Goal: Task Accomplishment & Management: Manage account settings

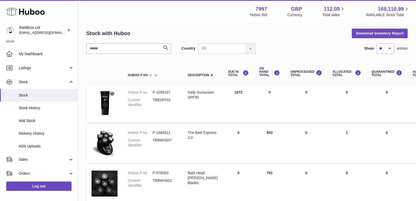
scroll to position [21, 0]
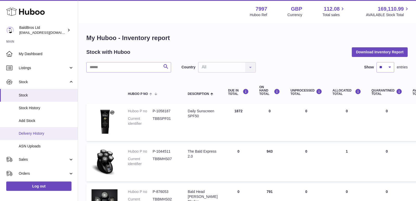
click at [30, 134] on span "Delivery History" at bounding box center [46, 133] width 55 height 5
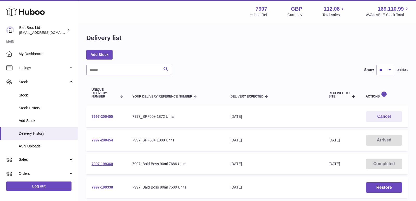
click at [99, 140] on link "7997-200454" at bounding box center [103, 140] width 22 height 4
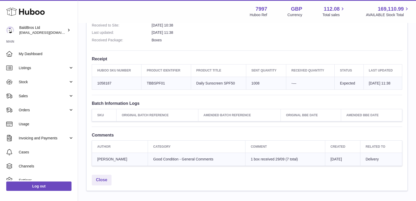
scroll to position [163, 0]
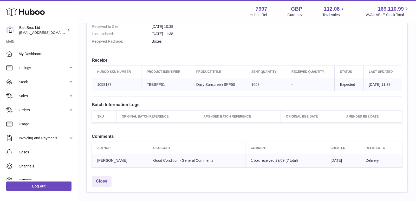
click at [152, 81] on td "Client Identifier TBBSPF01" at bounding box center [165, 84] width 49 height 13
click at [246, 83] on td "Sent Quantity 1008" at bounding box center [266, 84] width 40 height 13
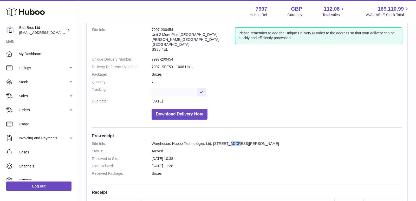
scroll to position [0, 0]
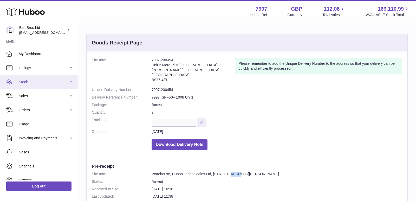
click at [37, 85] on link "Stock" at bounding box center [39, 82] width 78 height 14
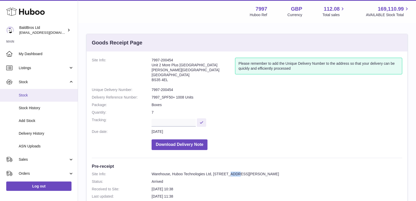
click at [31, 97] on span "Stock" at bounding box center [46, 95] width 55 height 5
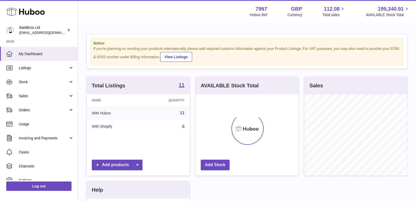
scroll to position [81, 103]
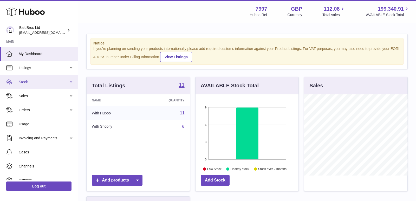
click at [49, 80] on span "Stock" at bounding box center [44, 82] width 50 height 5
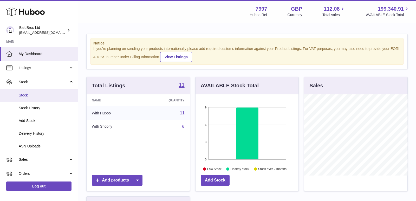
click at [37, 98] on link "Stock" at bounding box center [39, 95] width 78 height 13
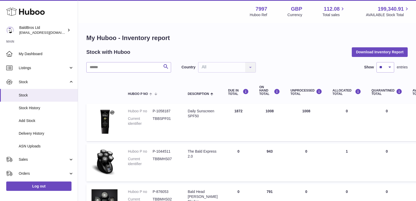
scroll to position [24, 0]
click at [41, 81] on span "Stock" at bounding box center [44, 82] width 50 height 5
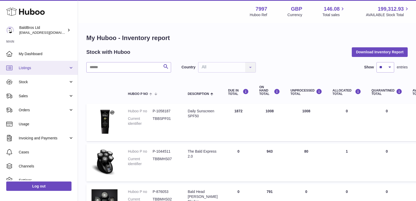
click at [46, 66] on span "Listings" at bounding box center [44, 68] width 50 height 5
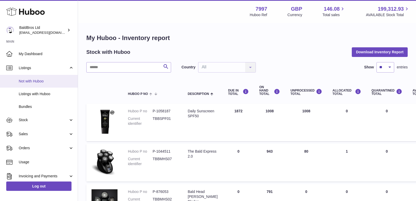
click at [39, 85] on link "Not with Huboo" at bounding box center [39, 81] width 78 height 13
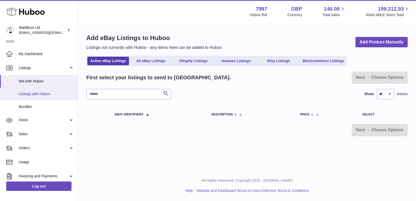
click at [47, 92] on span "Listings with Huboo" at bounding box center [46, 94] width 55 height 5
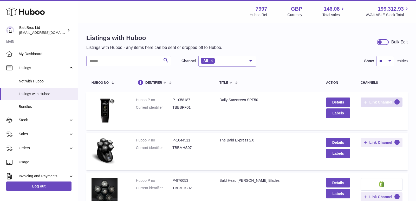
click at [374, 104] on span "Link Channel" at bounding box center [381, 102] width 23 height 5
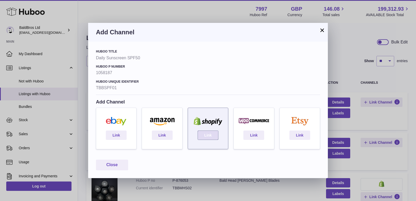
click at [205, 135] on link "Link" at bounding box center [208, 135] width 21 height 9
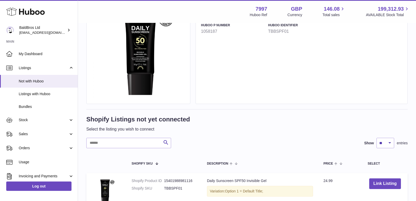
scroll to position [104, 0]
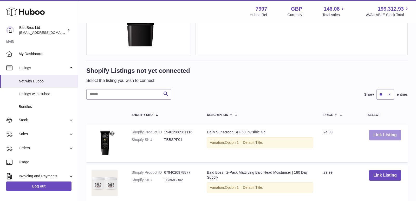
click at [372, 134] on button "Link Listing" at bounding box center [385, 135] width 32 height 11
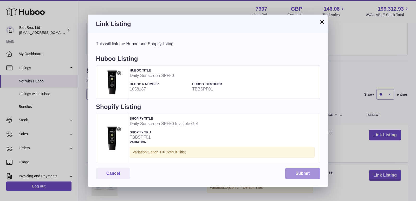
click at [296, 173] on button "Submit" at bounding box center [302, 173] width 35 height 11
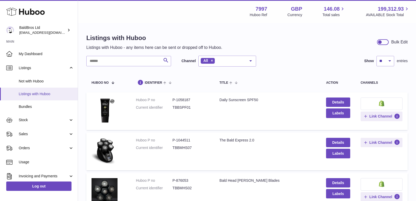
click at [44, 92] on span "Listings with Huboo" at bounding box center [46, 94] width 55 height 5
click at [336, 101] on link "Details" at bounding box center [338, 102] width 24 height 9
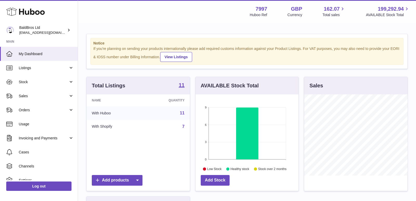
scroll to position [81, 103]
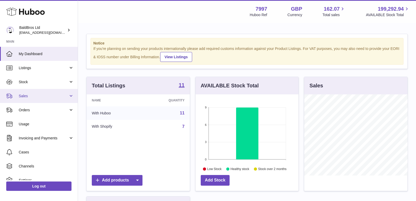
click at [32, 89] on link "Sales" at bounding box center [39, 96] width 78 height 14
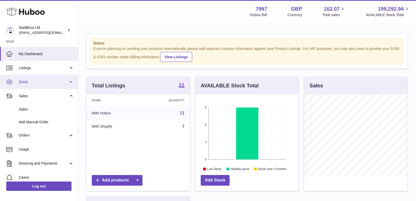
click at [36, 80] on span "Stock" at bounding box center [44, 82] width 50 height 5
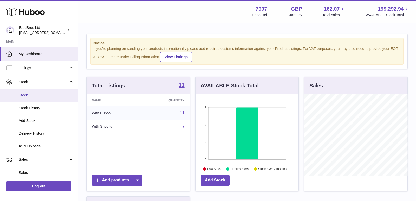
click at [33, 98] on link "Stock" at bounding box center [39, 95] width 78 height 13
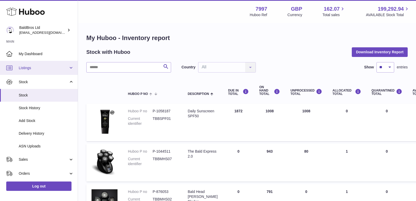
click at [36, 74] on link "Listings" at bounding box center [39, 68] width 78 height 14
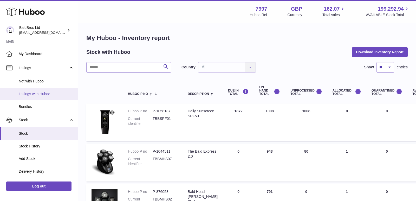
click at [33, 91] on link "Listings with Huboo" at bounding box center [39, 94] width 78 height 13
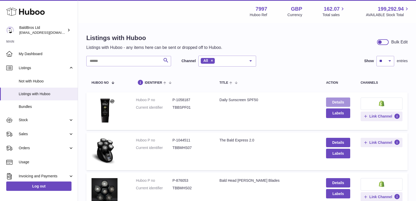
click at [337, 99] on link "Details" at bounding box center [338, 102] width 24 height 9
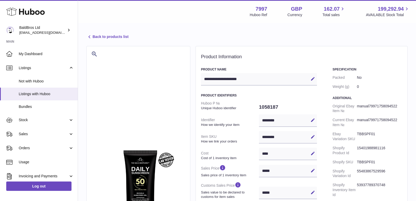
select select "**"
select select "****"
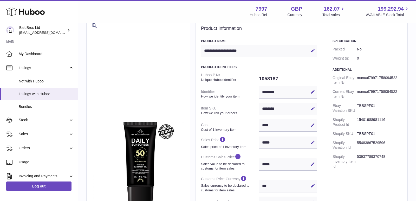
scroll to position [9, 0]
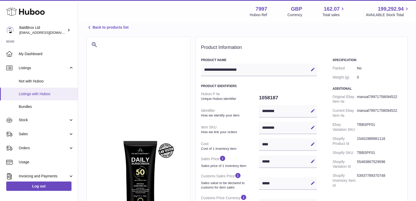
click at [37, 94] on span "Listings with Huboo" at bounding box center [46, 94] width 55 height 5
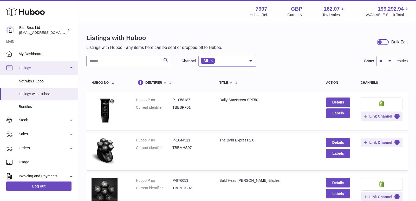
click at [39, 71] on link "Listings" at bounding box center [39, 68] width 78 height 14
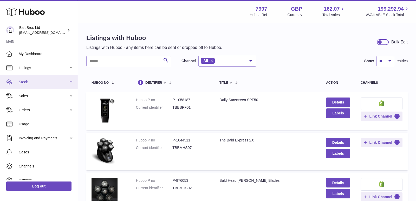
click at [35, 83] on span "Stock" at bounding box center [44, 82] width 50 height 5
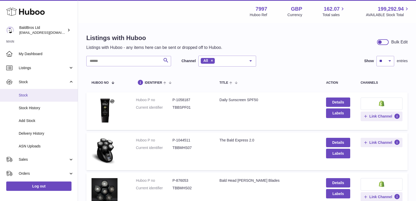
click at [31, 96] on span "Stock" at bounding box center [46, 95] width 55 height 5
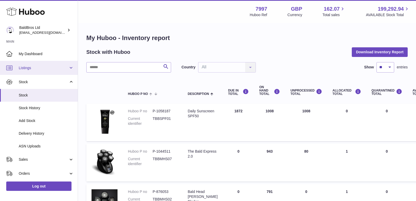
click at [34, 71] on link "Listings" at bounding box center [39, 68] width 78 height 14
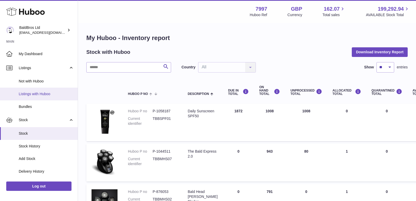
click at [27, 94] on span "Listings with Huboo" at bounding box center [46, 94] width 55 height 5
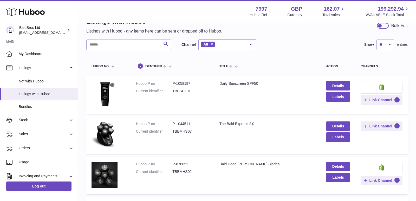
scroll to position [67, 0]
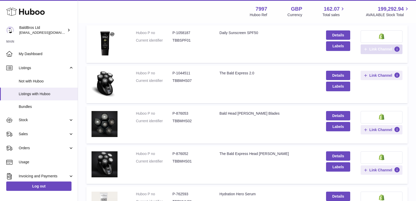
click at [390, 48] on span "Link Channel" at bounding box center [381, 49] width 23 height 5
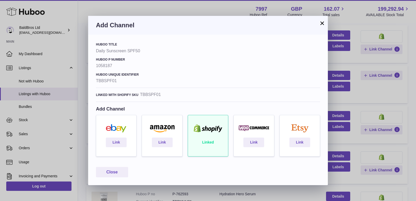
click at [322, 24] on button "×" at bounding box center [322, 23] width 6 height 6
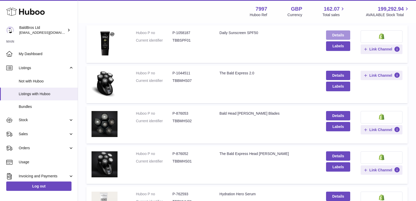
click at [342, 34] on link "Details" at bounding box center [338, 34] width 24 height 9
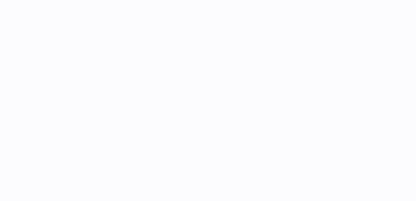
select select "**"
select select "****"
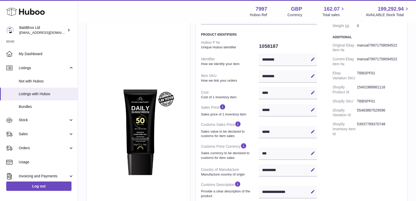
scroll to position [61, 0]
click at [36, 67] on span "Listings" at bounding box center [44, 68] width 50 height 5
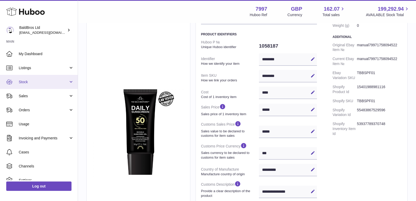
click at [32, 80] on span "Stock" at bounding box center [44, 82] width 50 height 5
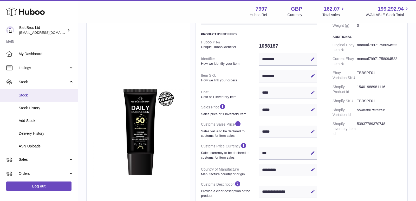
click at [37, 95] on span "Stock" at bounding box center [46, 95] width 55 height 5
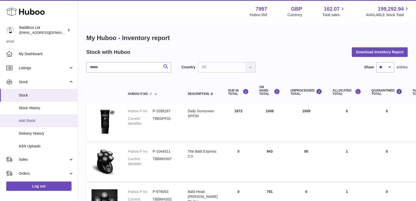
click at [36, 118] on link "Add Stock" at bounding box center [39, 120] width 78 height 13
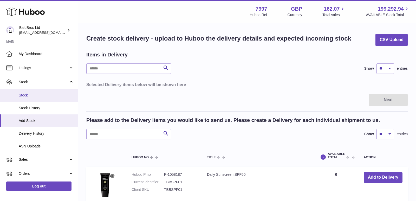
click at [37, 97] on span "Stock" at bounding box center [46, 95] width 55 height 5
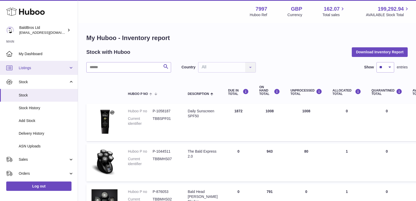
click at [46, 69] on span "Listings" at bounding box center [44, 68] width 50 height 5
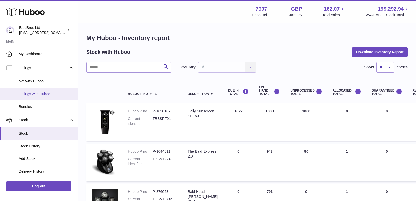
click at [35, 94] on span "Listings with Huboo" at bounding box center [46, 94] width 55 height 5
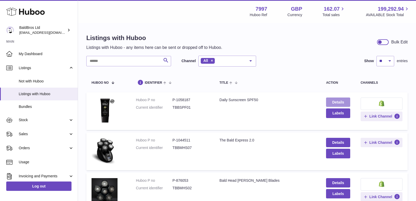
click at [337, 104] on link "Details" at bounding box center [338, 102] width 24 height 9
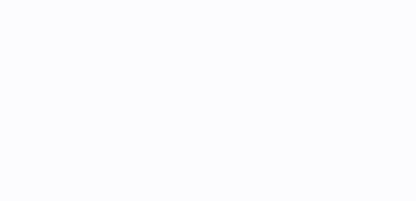
select select "**"
select select "****"
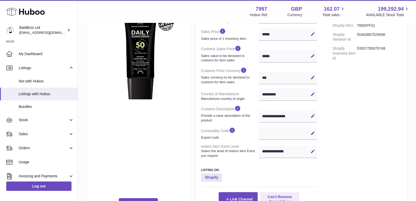
scroll to position [190, 0]
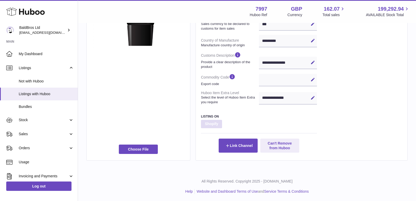
click at [212, 122] on strong "Shopify" at bounding box center [211, 124] width 21 height 8
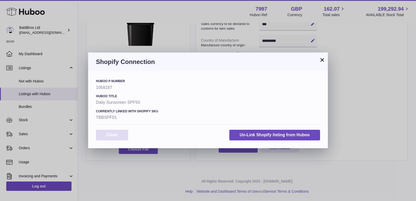
click at [117, 133] on button "Close" at bounding box center [112, 135] width 32 height 11
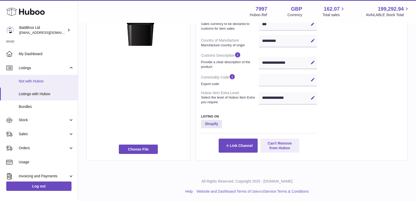
click at [47, 78] on link "Not with Huboo" at bounding box center [39, 81] width 78 height 13
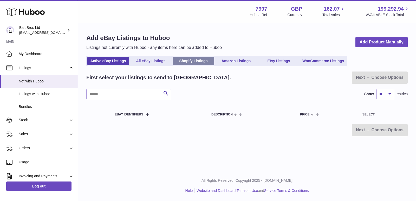
click at [194, 65] on link "Shopify Listings" at bounding box center [194, 61] width 42 height 9
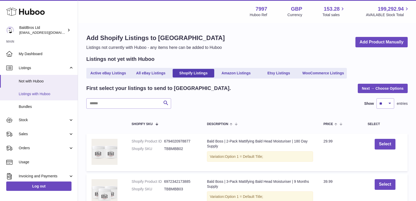
click at [37, 92] on span "Listings with Huboo" at bounding box center [46, 94] width 55 height 5
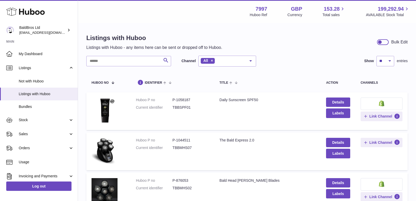
click at [194, 101] on dd "P-1058187" at bounding box center [190, 100] width 37 height 5
click at [383, 106] on img at bounding box center [381, 103] width 5 height 6
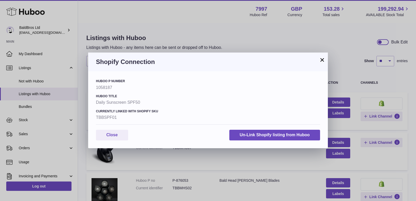
click at [321, 60] on button "×" at bounding box center [322, 60] width 6 height 6
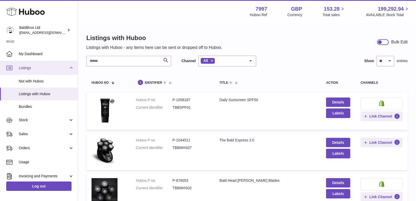
click at [64, 65] on link "Listings" at bounding box center [39, 68] width 78 height 14
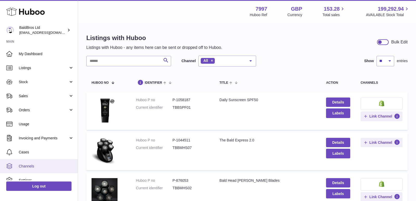
click at [30, 169] on link "Channels" at bounding box center [39, 166] width 78 height 14
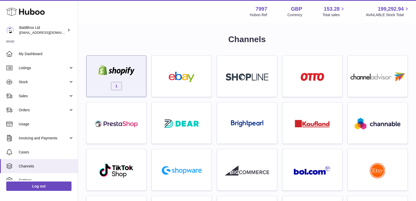
click at [130, 68] on img at bounding box center [116, 70] width 44 height 10
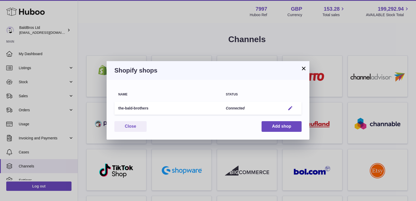
click at [289, 109] on em "button" at bounding box center [290, 108] width 5 height 5
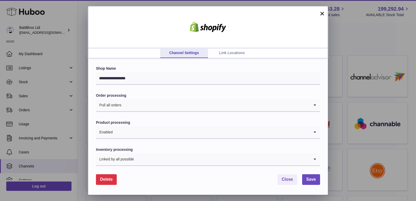
click at [235, 53] on link "Link Locations" at bounding box center [232, 53] width 48 height 10
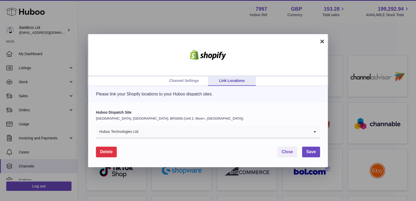
click at [189, 81] on link "Channel Settings" at bounding box center [184, 81] width 48 height 10
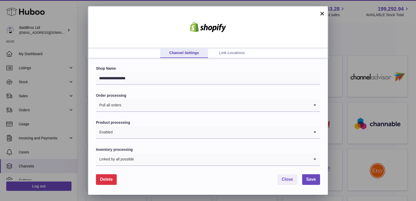
click at [319, 15] on button "×" at bounding box center [322, 13] width 6 height 6
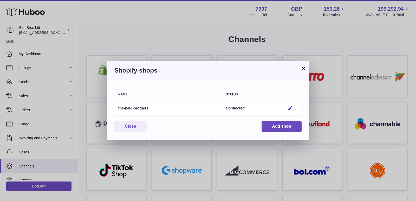
click at [302, 72] on button "×" at bounding box center [304, 68] width 6 height 6
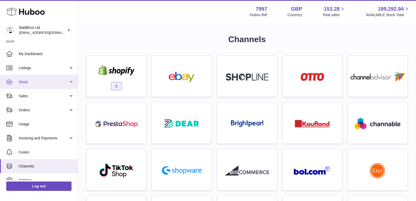
click at [38, 79] on link "Stock" at bounding box center [39, 82] width 78 height 14
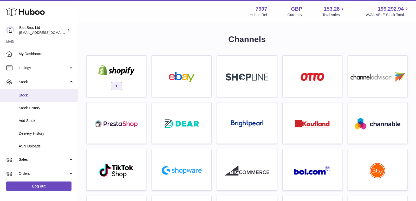
click at [36, 94] on span "Stock" at bounding box center [46, 95] width 55 height 5
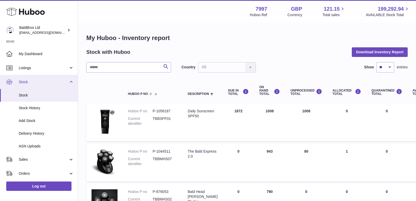
click at [50, 80] on span "Stock" at bounding box center [44, 82] width 50 height 5
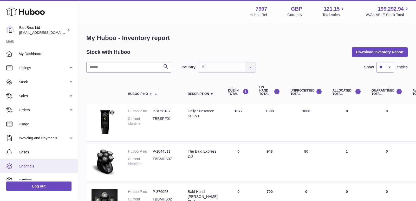
click at [47, 160] on link "Channels" at bounding box center [39, 166] width 78 height 14
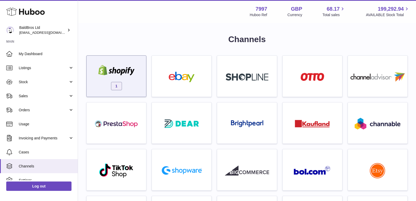
click at [117, 62] on div "1" at bounding box center [116, 77] width 54 height 33
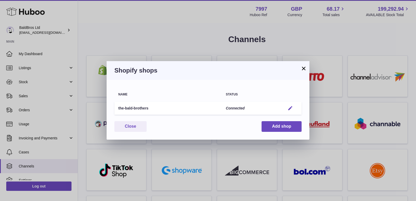
click at [290, 107] on em "button" at bounding box center [290, 108] width 5 height 5
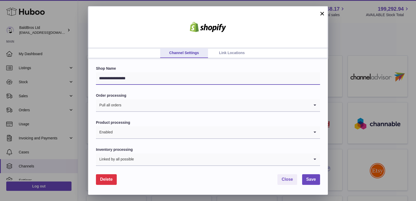
click at [119, 80] on input "**********" at bounding box center [208, 78] width 224 height 12
click at [291, 182] on button "Close" at bounding box center [288, 179] width 20 height 11
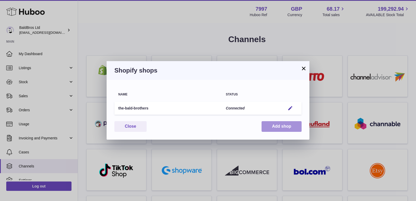
click at [285, 126] on button "Add shop" at bounding box center [282, 126] width 40 height 11
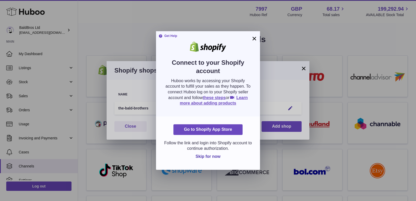
click at [253, 36] on button "×" at bounding box center [254, 38] width 6 height 6
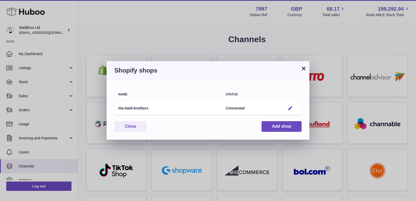
click at [301, 69] on button "×" at bounding box center [304, 68] width 6 height 6
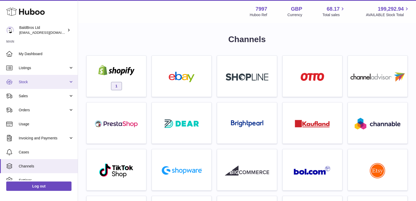
click at [32, 82] on span "Stock" at bounding box center [44, 82] width 50 height 5
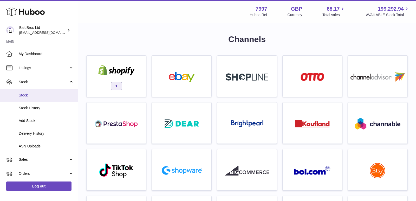
click at [29, 96] on span "Stock" at bounding box center [46, 95] width 55 height 5
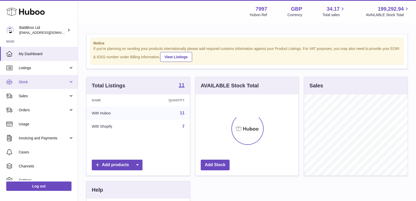
scroll to position [81, 103]
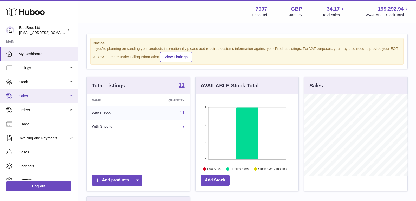
click at [41, 89] on link "Sales" at bounding box center [39, 96] width 78 height 14
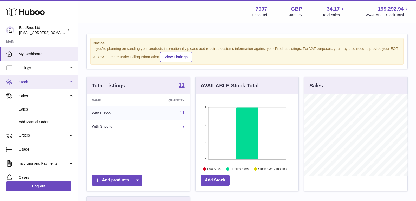
click at [42, 83] on span "Stock" at bounding box center [44, 82] width 50 height 5
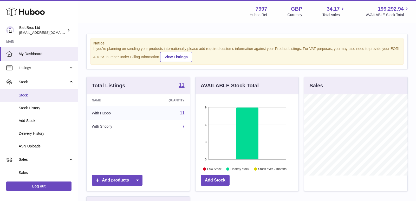
click at [33, 100] on link "Stock" at bounding box center [39, 95] width 78 height 13
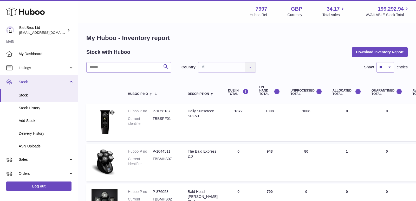
click at [48, 80] on span "Stock" at bounding box center [44, 82] width 50 height 5
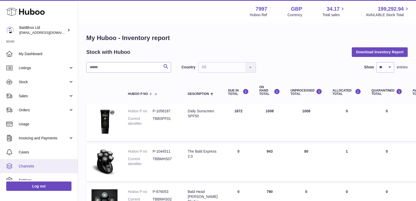
click at [32, 168] on span "Channels" at bounding box center [46, 166] width 55 height 5
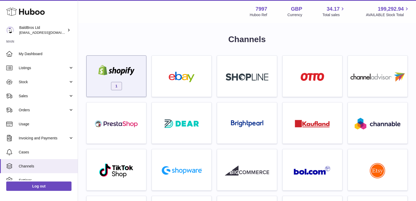
click at [129, 74] on img at bounding box center [116, 70] width 44 height 10
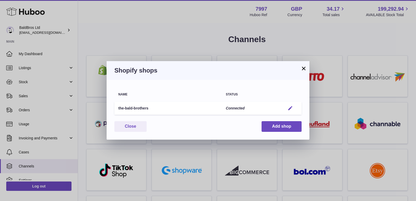
click at [289, 108] on em "button" at bounding box center [290, 108] width 5 height 5
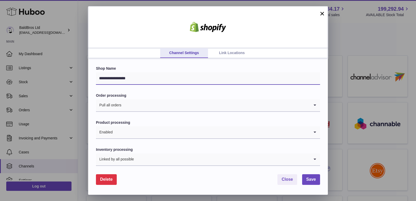
click at [123, 77] on input "**********" at bounding box center [208, 78] width 224 height 12
click at [111, 179] on span "Delete" at bounding box center [106, 179] width 12 height 4
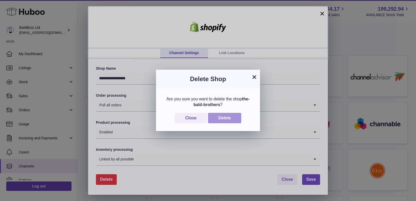
click at [224, 114] on button "Delete" at bounding box center [224, 118] width 33 height 11
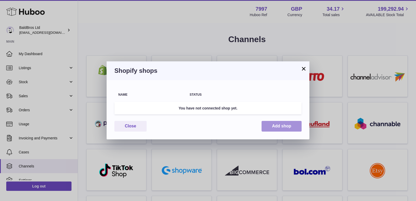
click at [281, 125] on button "Add shop" at bounding box center [282, 126] width 40 height 11
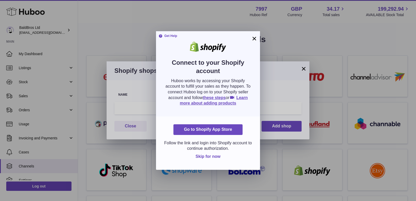
click at [209, 155] on span "Skip for now" at bounding box center [208, 156] width 25 height 4
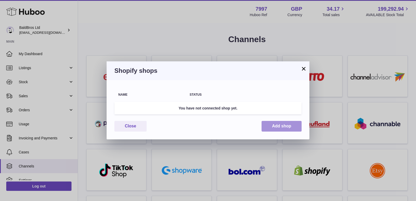
click at [279, 125] on button "Add shop" at bounding box center [282, 126] width 40 height 11
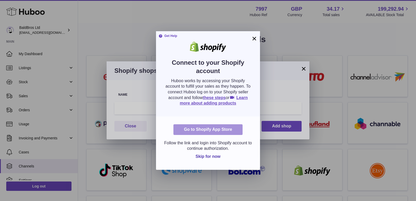
click at [222, 128] on link "Go to Shopify App Store" at bounding box center [207, 129] width 69 height 11
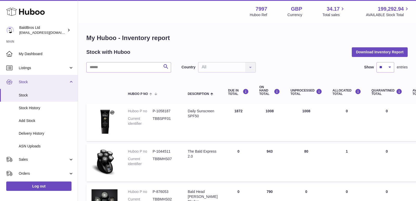
click at [43, 84] on span "Stock" at bounding box center [44, 82] width 50 height 5
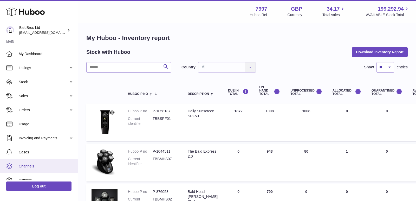
click at [34, 164] on span "Channels" at bounding box center [46, 166] width 55 height 5
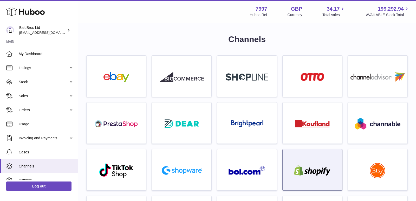
click at [305, 164] on div at bounding box center [312, 170] width 54 height 33
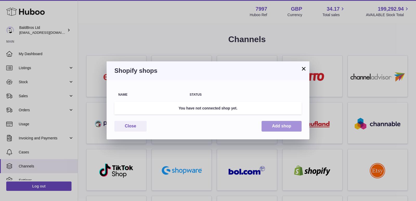
click at [277, 126] on button "Add shop" at bounding box center [282, 126] width 40 height 11
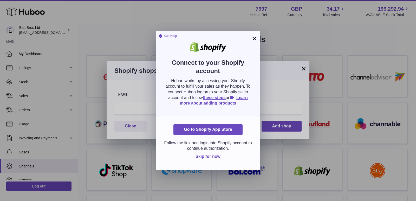
click at [212, 154] on button "Skip for now" at bounding box center [207, 156] width 33 height 11
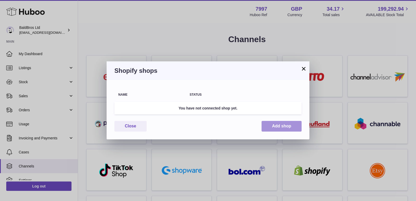
click at [273, 122] on button "Add shop" at bounding box center [282, 126] width 40 height 11
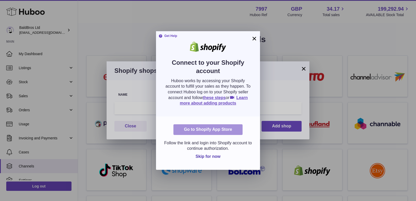
click at [224, 131] on link "Go to Shopify App Store" at bounding box center [207, 129] width 69 height 11
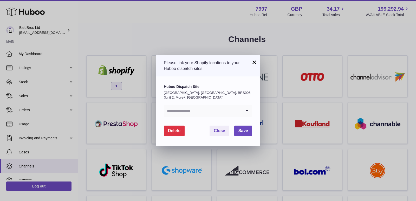
click at [203, 111] on input "Search for option" at bounding box center [203, 111] width 78 height 12
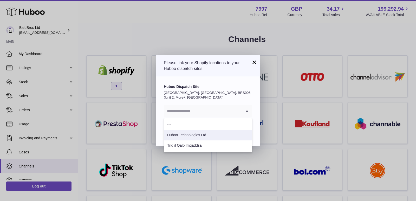
click at [192, 135] on li "Huboo Technologies Ltd" at bounding box center [208, 135] width 88 height 10
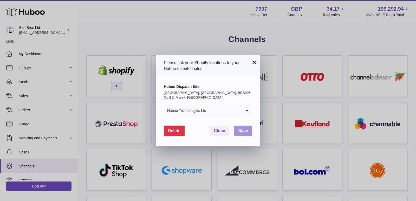
click at [244, 129] on span "Save" at bounding box center [243, 130] width 10 height 4
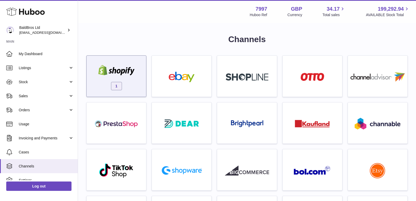
click at [131, 69] on img at bounding box center [116, 70] width 44 height 10
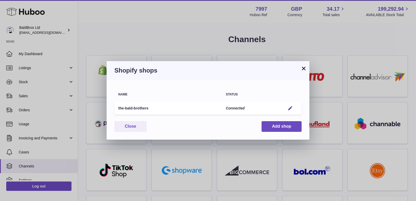
click at [303, 68] on button "×" at bounding box center [304, 68] width 6 height 6
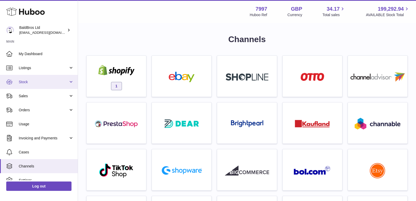
click at [47, 81] on span "Stock" at bounding box center [44, 82] width 50 height 5
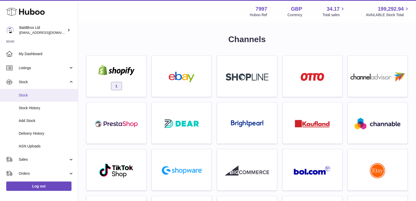
click at [38, 92] on link "Stock" at bounding box center [39, 95] width 78 height 13
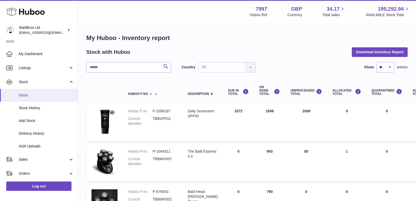
click at [31, 97] on span "Stock" at bounding box center [46, 95] width 55 height 5
click at [42, 96] on span "Stock" at bounding box center [46, 95] width 55 height 5
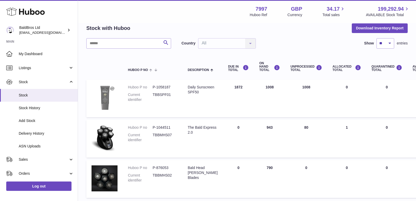
scroll to position [68, 0]
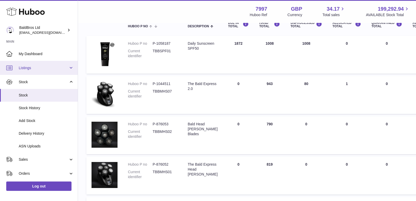
click at [46, 66] on span "Listings" at bounding box center [44, 68] width 50 height 5
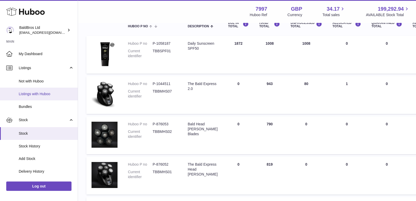
click at [34, 90] on link "Listings with Huboo" at bounding box center [39, 94] width 78 height 13
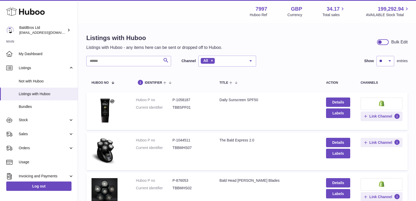
click at [155, 100] on dt "Huboo P no" at bounding box center [154, 100] width 37 height 5
click at [335, 100] on link "Details" at bounding box center [338, 102] width 24 height 9
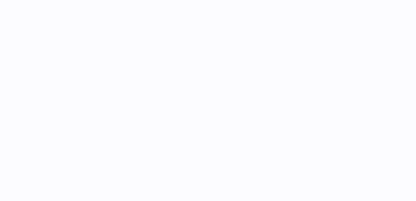
select select "**"
select select "****"
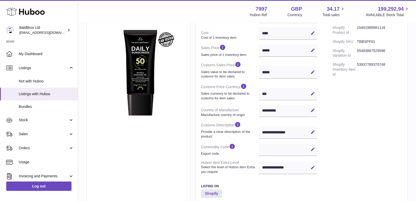
scroll to position [179, 0]
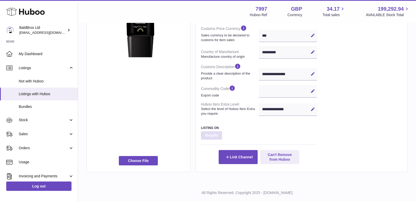
click at [210, 134] on strong "Shopify" at bounding box center [211, 135] width 21 height 8
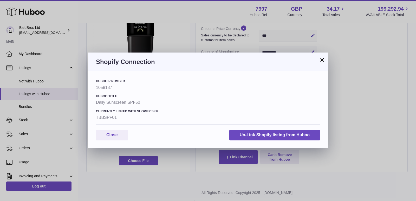
click at [320, 61] on button "×" at bounding box center [322, 60] width 6 height 6
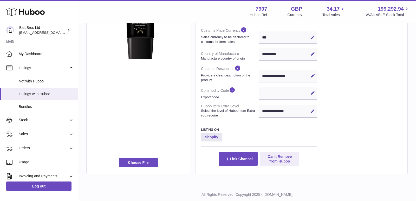
scroll to position [190, 0]
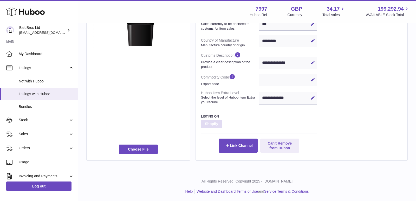
click at [203, 122] on strong "Shopify" at bounding box center [211, 124] width 21 height 8
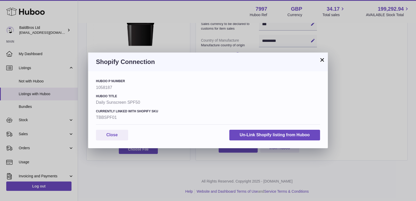
click at [323, 58] on button "×" at bounding box center [322, 60] width 6 height 6
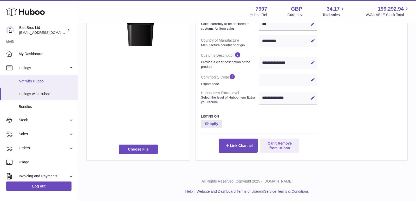
click at [44, 82] on span "Not with Huboo" at bounding box center [46, 81] width 55 height 5
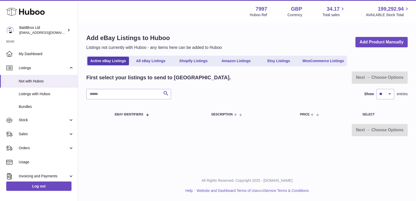
click at [41, 93] on span "Listings with Huboo" at bounding box center [46, 94] width 55 height 5
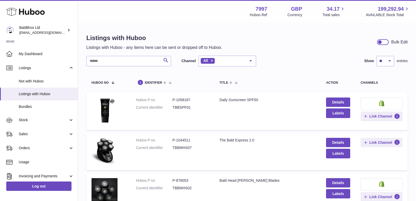
click at [385, 103] on button at bounding box center [382, 104] width 42 height 12
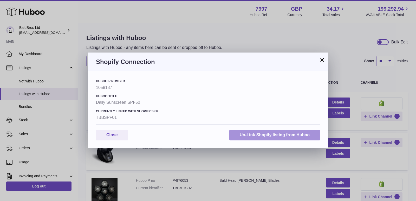
click at [286, 134] on button "Un-Link Shopify listing from Huboo" at bounding box center [274, 135] width 91 height 11
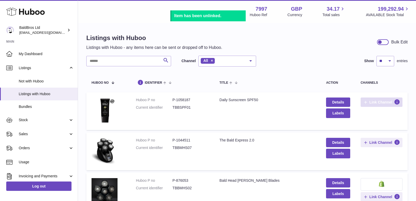
click at [377, 99] on button "Link Channel" at bounding box center [382, 102] width 42 height 9
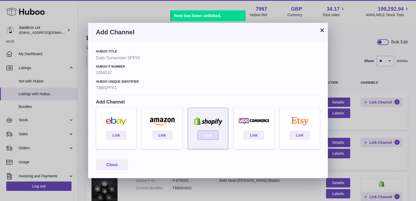
click at [210, 133] on link "Link" at bounding box center [208, 135] width 21 height 9
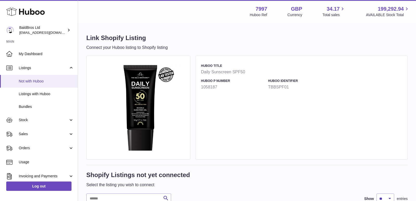
click at [48, 78] on link "Not with Huboo" at bounding box center [39, 81] width 78 height 13
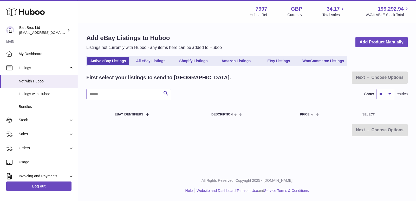
click at [43, 96] on span "Listings with Huboo" at bounding box center [46, 94] width 55 height 5
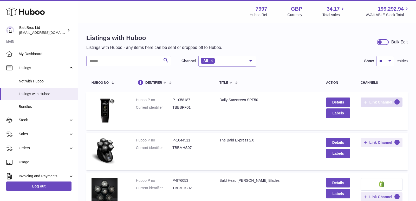
click at [370, 104] on span "Link Channel" at bounding box center [381, 102] width 23 height 5
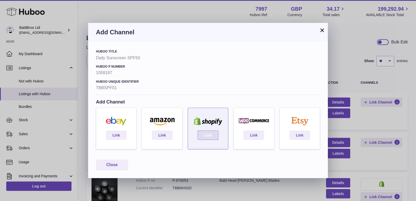
click at [206, 139] on link "Link" at bounding box center [208, 135] width 21 height 9
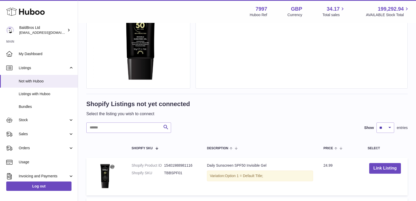
scroll to position [90, 0]
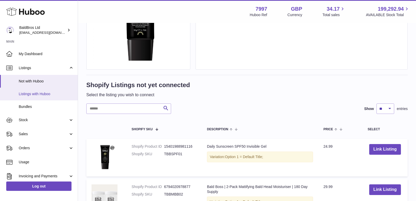
click at [43, 88] on link "Listings with Huboo" at bounding box center [39, 94] width 78 height 13
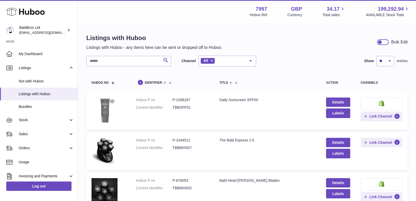
click at [103, 108] on img at bounding box center [105, 111] width 26 height 26
click at [330, 104] on link "Details" at bounding box center [338, 102] width 24 height 9
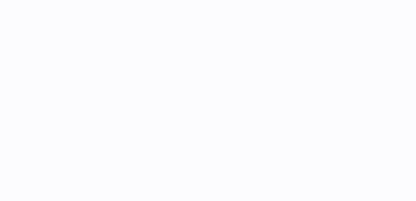
select select "**"
select select "****"
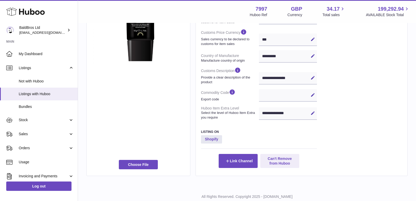
scroll to position [175, 0]
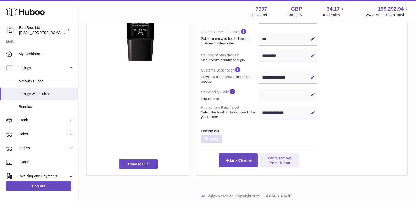
click at [210, 138] on strong "Shopify" at bounding box center [211, 139] width 21 height 8
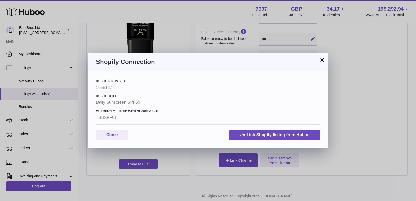
click at [112, 117] on strong "TBBSPF01" at bounding box center [208, 118] width 224 height 6
click at [125, 117] on strong "TBBSPF01" at bounding box center [208, 118] width 224 height 6
click at [321, 58] on button "×" at bounding box center [322, 60] width 6 height 6
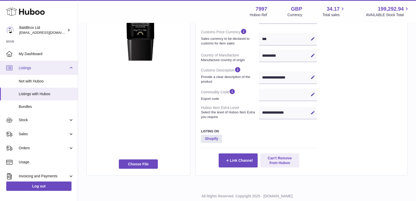
click at [55, 63] on link "Listings" at bounding box center [39, 68] width 78 height 14
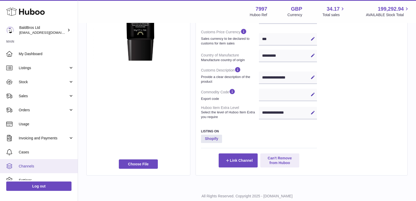
click at [36, 164] on span "Channels" at bounding box center [46, 166] width 55 height 5
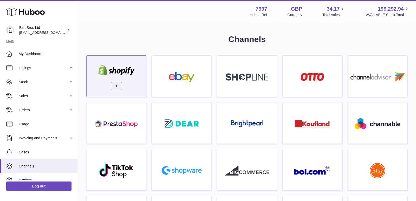
click at [128, 85] on div "1" at bounding box center [116, 77] width 54 height 33
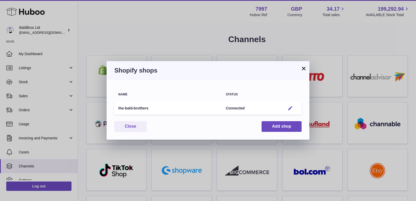
click at [289, 108] on em "button" at bounding box center [290, 108] width 5 height 5
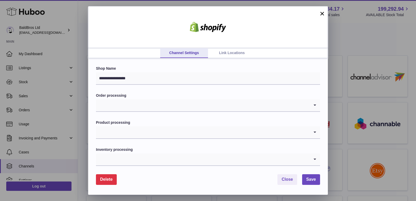
click at [289, 108] on input "Search for option" at bounding box center [203, 105] width 214 height 12
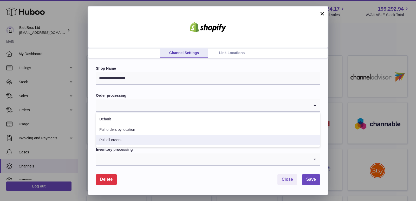
click at [131, 137] on li "Pull all orders" at bounding box center [208, 140] width 224 height 10
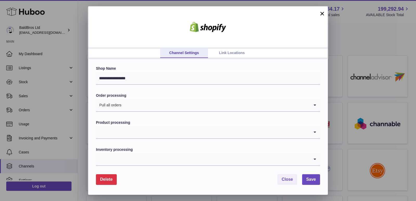
click at [131, 127] on input "Search for option" at bounding box center [203, 132] width 214 height 12
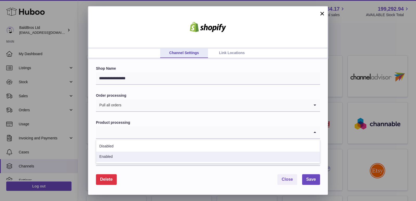
click at [118, 155] on li "Enabled" at bounding box center [208, 157] width 224 height 10
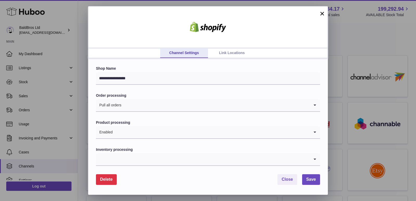
click at [118, 155] on input "Search for option" at bounding box center [203, 159] width 214 height 12
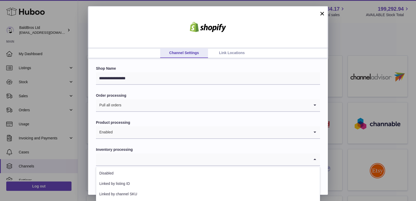
scroll to position [30, 0]
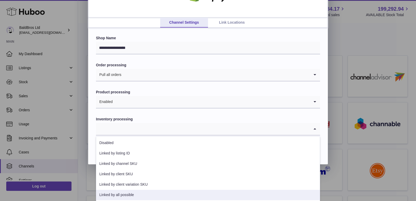
click at [126, 193] on li "Linked by all possible" at bounding box center [208, 195] width 224 height 10
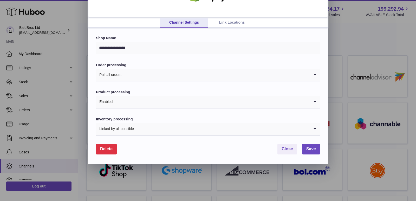
scroll to position [0, 0]
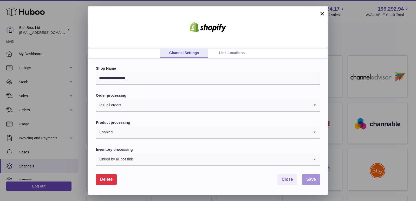
click at [308, 180] on span "Save" at bounding box center [311, 179] width 10 height 4
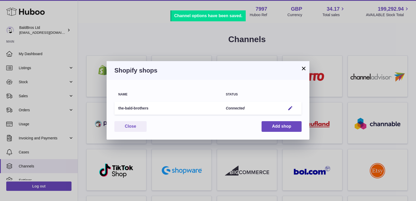
click at [304, 68] on button "×" at bounding box center [304, 68] width 6 height 6
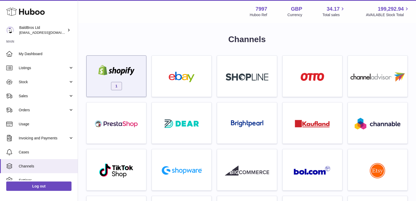
click at [131, 70] on img at bounding box center [116, 70] width 44 height 10
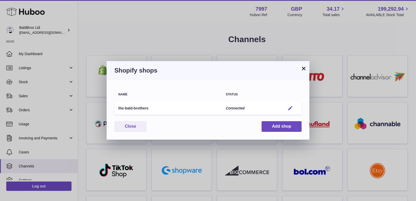
click at [289, 109] on em "button" at bounding box center [290, 108] width 5 height 5
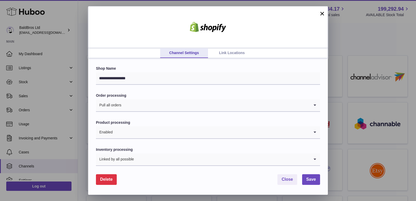
click at [107, 178] on span "Delete" at bounding box center [106, 179] width 12 height 4
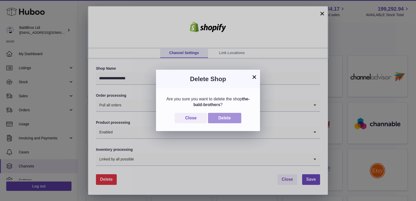
click at [228, 120] on button "Delete" at bounding box center [224, 118] width 33 height 11
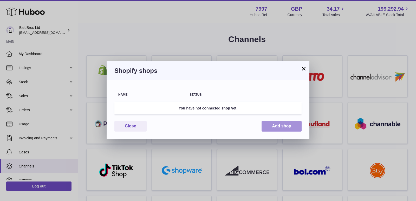
click at [275, 124] on button "Add shop" at bounding box center [282, 126] width 40 height 11
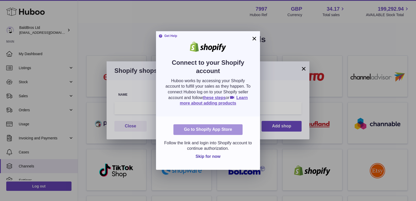
click at [211, 132] on link "Go to Shopify App Store" at bounding box center [207, 129] width 69 height 11
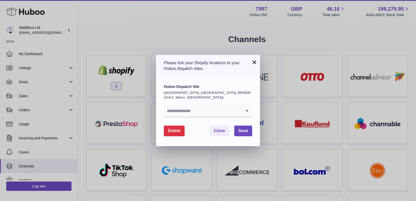
click at [216, 112] on input "Search for option" at bounding box center [203, 111] width 78 height 12
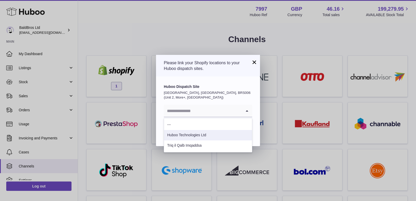
click at [203, 133] on li "Huboo Technologies Ltd" at bounding box center [208, 135] width 88 height 10
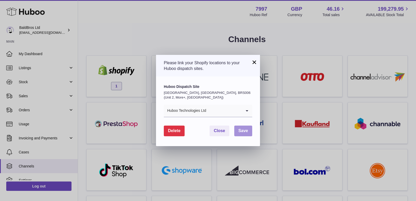
click at [244, 128] on button "Save" at bounding box center [243, 131] width 18 height 11
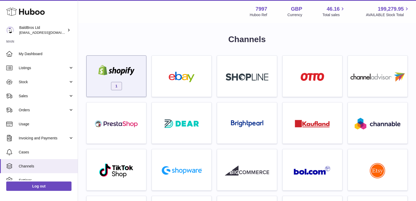
click at [132, 72] on img at bounding box center [116, 70] width 44 height 10
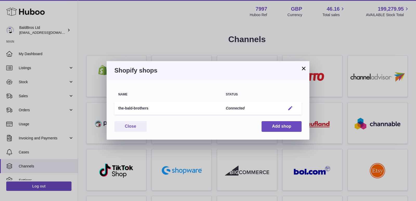
click at [289, 108] on em "button" at bounding box center [290, 108] width 5 height 5
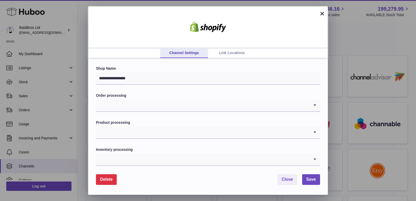
click at [197, 101] on input "Search for option" at bounding box center [203, 105] width 214 height 12
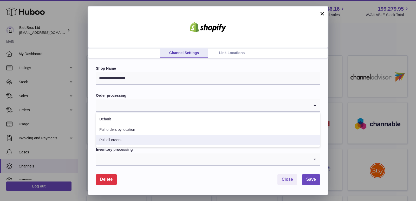
click at [153, 140] on li "Pull all orders" at bounding box center [208, 140] width 224 height 10
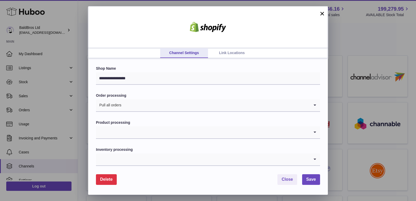
click at [147, 129] on input "Search for option" at bounding box center [203, 132] width 214 height 12
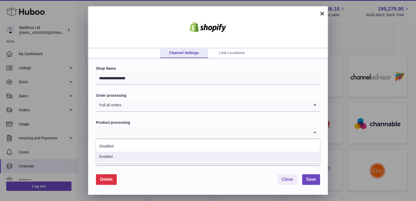
click at [132, 156] on li "Enabled" at bounding box center [208, 157] width 224 height 10
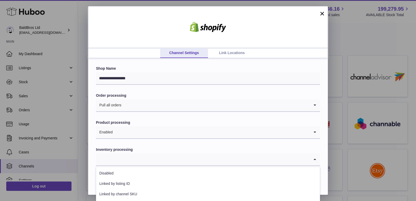
click at [132, 156] on input "Search for option" at bounding box center [203, 159] width 214 height 12
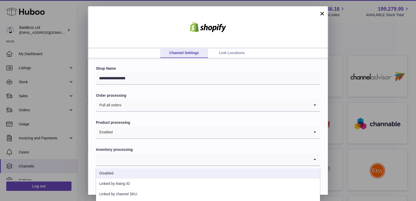
scroll to position [30, 0]
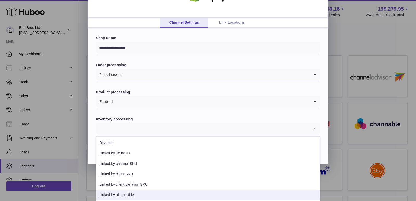
click at [124, 192] on li "Linked by all possible" at bounding box center [208, 195] width 224 height 10
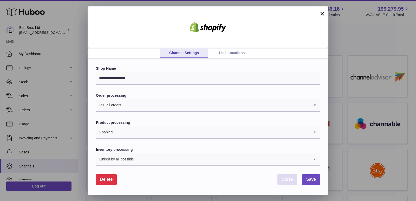
scroll to position [0, 0]
click at [309, 176] on button "Save" at bounding box center [311, 179] width 18 height 11
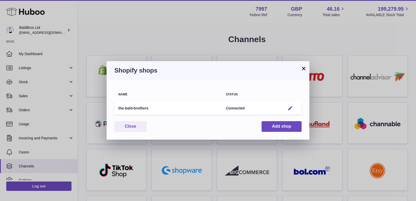
click at [304, 67] on button "×" at bounding box center [304, 68] width 6 height 6
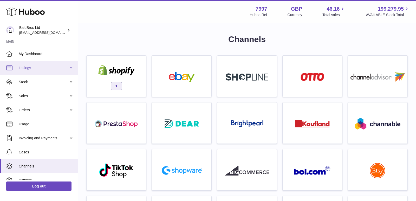
click at [45, 62] on link "Listings" at bounding box center [39, 68] width 78 height 14
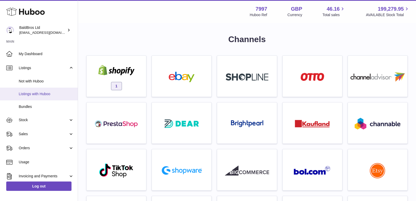
click at [36, 93] on span "Listings with Huboo" at bounding box center [46, 94] width 55 height 5
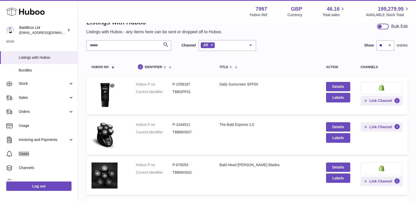
scroll to position [15, 0]
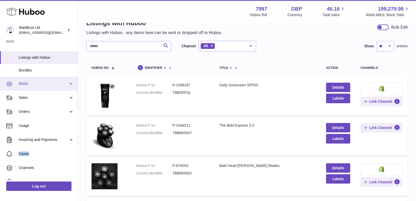
click at [39, 85] on span "Stock" at bounding box center [44, 83] width 50 height 5
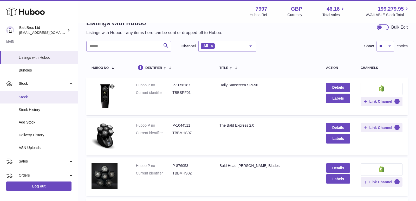
click at [31, 99] on span "Stock" at bounding box center [46, 97] width 55 height 5
click at [34, 101] on link "Stock" at bounding box center [39, 97] width 78 height 13
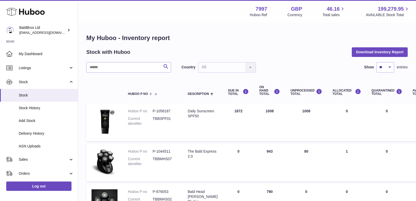
scroll to position [6, 0]
click at [30, 72] on link "Listings" at bounding box center [39, 68] width 78 height 14
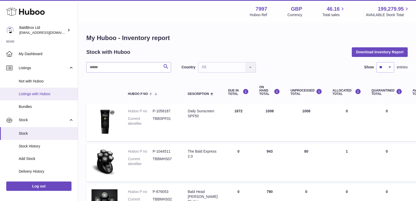
click at [28, 93] on span "Listings with Huboo" at bounding box center [46, 94] width 55 height 5
